Goal: Task Accomplishment & Management: Manage account settings

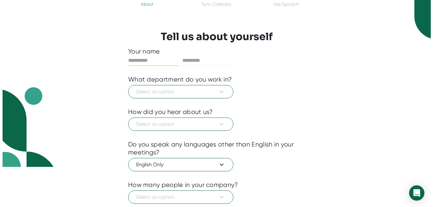
scroll to position [48, 0]
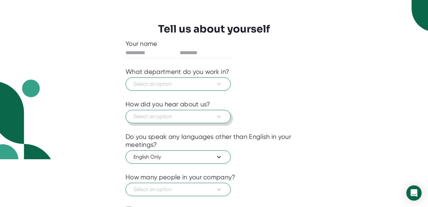
click at [220, 114] on icon at bounding box center [219, 117] width 8 height 8
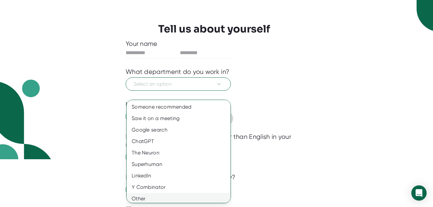
click at [137, 198] on div "Other" at bounding box center [181, 198] width 109 height 11
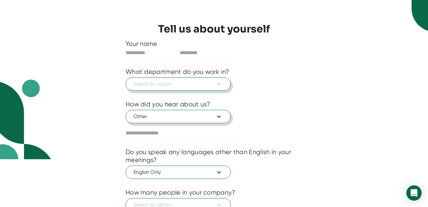
click at [222, 83] on icon at bounding box center [219, 84] width 8 height 8
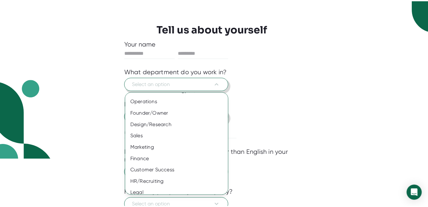
scroll to position [49, 0]
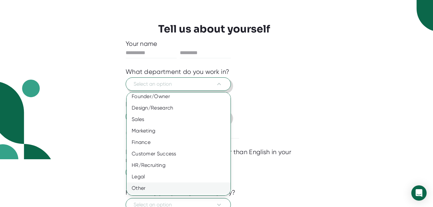
click at [136, 189] on div "Other" at bounding box center [181, 188] width 109 height 11
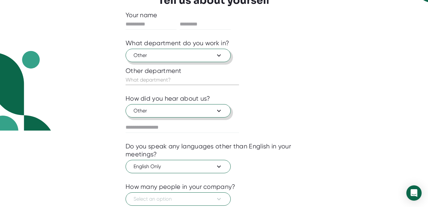
scroll to position [120, 0]
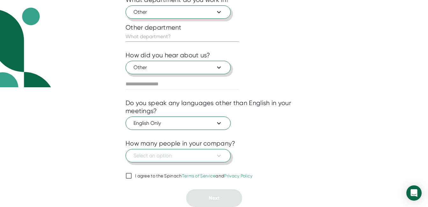
click at [218, 155] on icon at bounding box center [219, 156] width 8 height 8
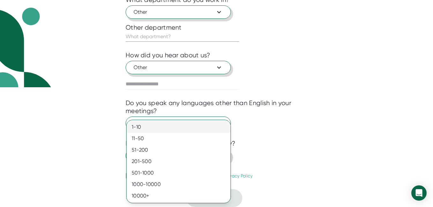
click at [146, 128] on div "1-10" at bounding box center [179, 126] width 104 height 11
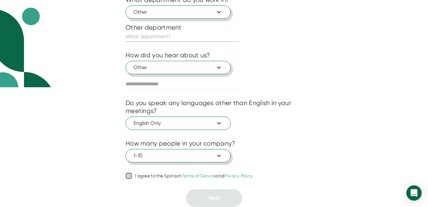
click at [128, 176] on input "I agree to the Spinach Terms of Service and Privacy Policy" at bounding box center [129, 176] width 6 height 8
checkbox input "true"
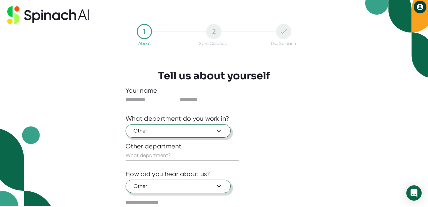
scroll to position [0, 0]
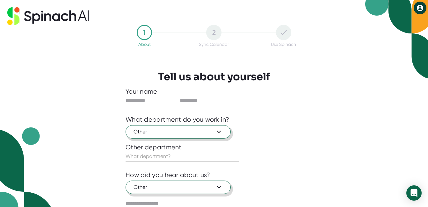
click at [135, 102] on input "text" at bounding box center [151, 101] width 51 height 10
type input "****"
type input "******"
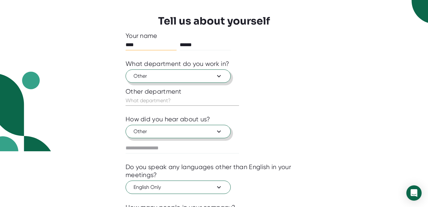
scroll to position [56, 0]
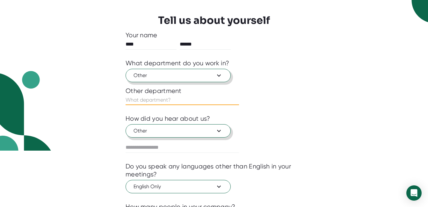
click at [128, 101] on input "text" at bounding box center [183, 100] width 114 height 10
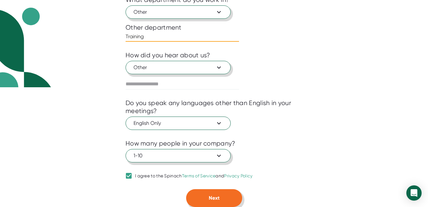
type input "Training"
click at [206, 197] on button "Next" at bounding box center [214, 198] width 56 height 18
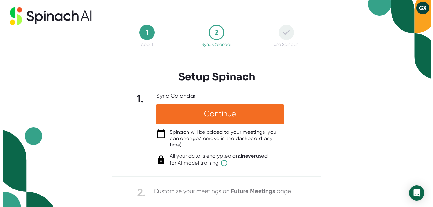
scroll to position [0, 0]
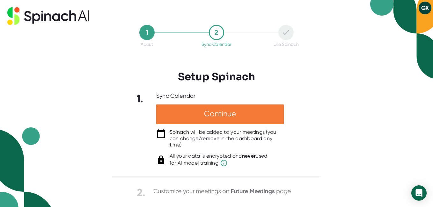
click at [219, 111] on div "Continue" at bounding box center [220, 115] width 128 height 20
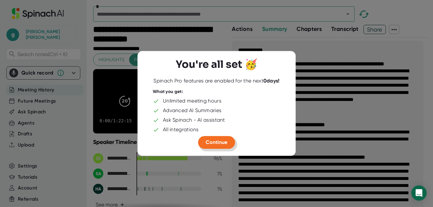
click at [213, 143] on span "Continue" at bounding box center [217, 142] width 22 height 6
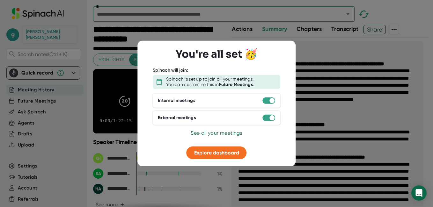
click at [213, 132] on span "See all your meetings" at bounding box center [216, 133] width 51 height 6
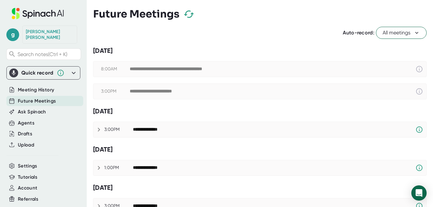
click at [176, 68] on div "**********" at bounding box center [177, 69] width 94 height 6
click at [414, 32] on icon at bounding box center [417, 33] width 6 height 6
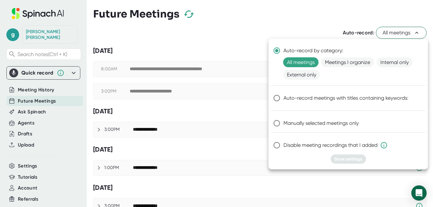
click at [278, 124] on input "Manually selected meetings only" at bounding box center [276, 123] width 13 height 13
radio input "true"
click at [339, 159] on span "Save settings" at bounding box center [349, 159] width 28 height 5
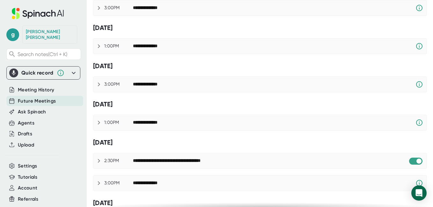
scroll to position [224, 0]
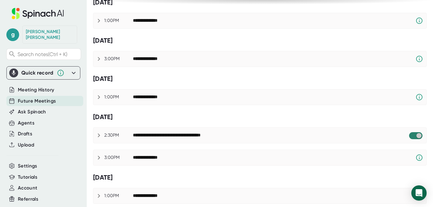
click at [414, 136] on input "checkbox" at bounding box center [419, 136] width 18 height 6
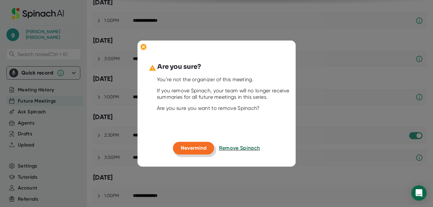
click at [201, 150] on span "Nevermind" at bounding box center [194, 148] width 26 height 6
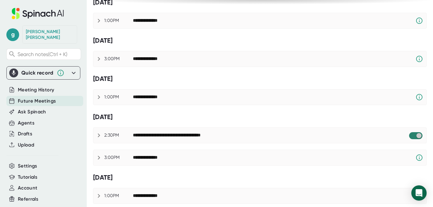
click at [413, 137] on input "checkbox" at bounding box center [419, 136] width 18 height 6
checkbox input "true"
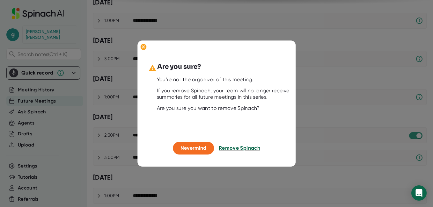
click at [233, 148] on span "Remove Spinach" at bounding box center [239, 148] width 41 height 6
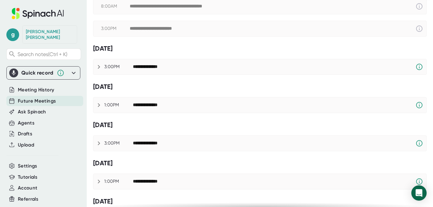
scroll to position [0, 0]
